Goal: Transaction & Acquisition: Purchase product/service

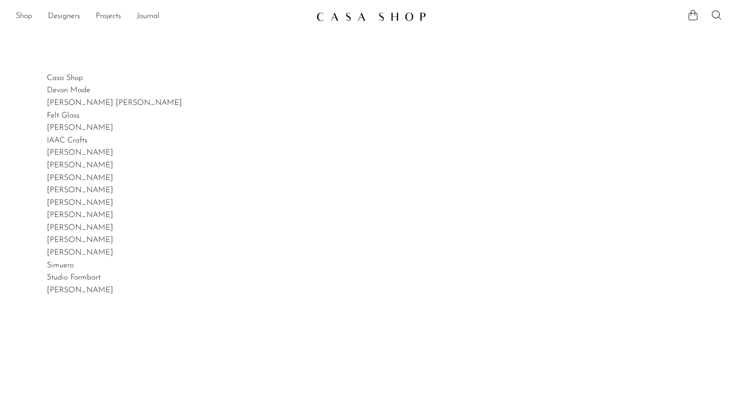
click at [25, 19] on link "Shop" at bounding box center [24, 16] width 17 height 13
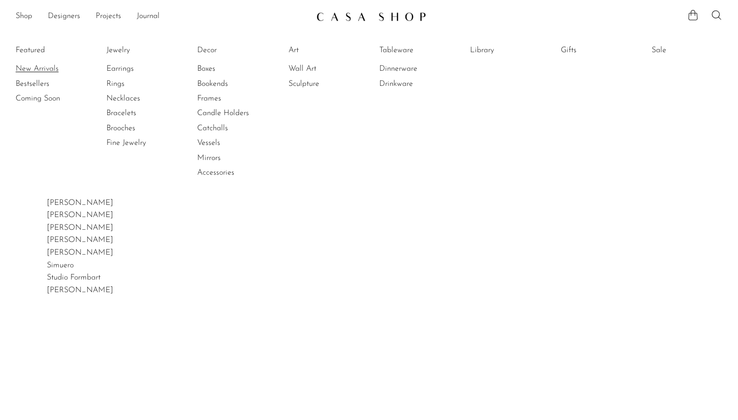
click at [48, 69] on link "New Arrivals" at bounding box center [52, 68] width 73 height 11
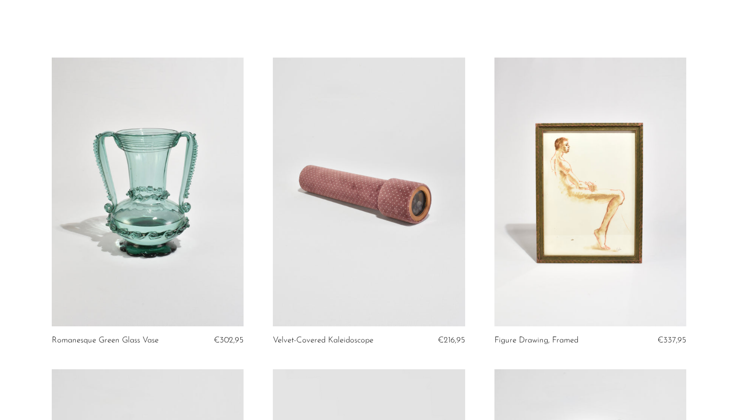
scroll to position [34, 0]
